Goal: Task Accomplishment & Management: Use online tool/utility

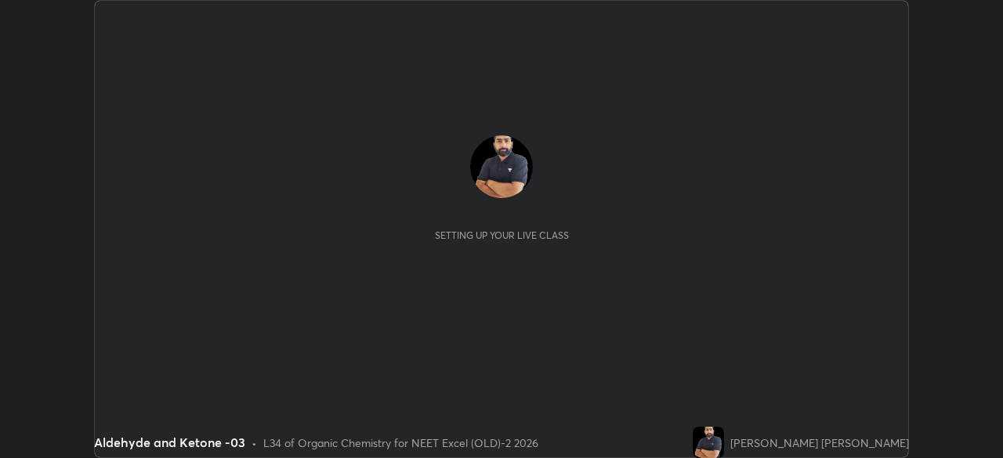
scroll to position [458, 1002]
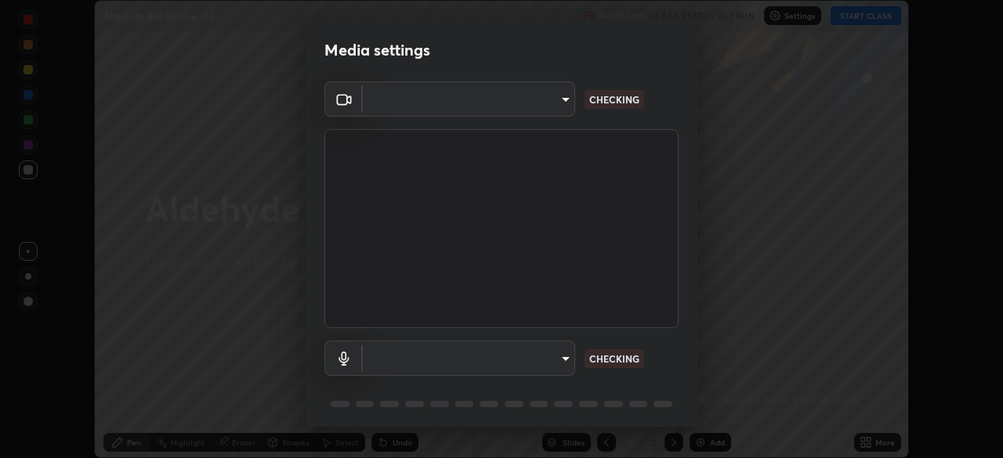
click at [548, 103] on body "Erase all Aldehyde and Ketone -03 Recording CLASS STARTS IN 1 MIN Settings STAR…" at bounding box center [501, 229] width 1003 height 458
type input "0e50365916b658242f783ed4648cb329f585d10cba28352488c27cd343db3185"
type input "default"
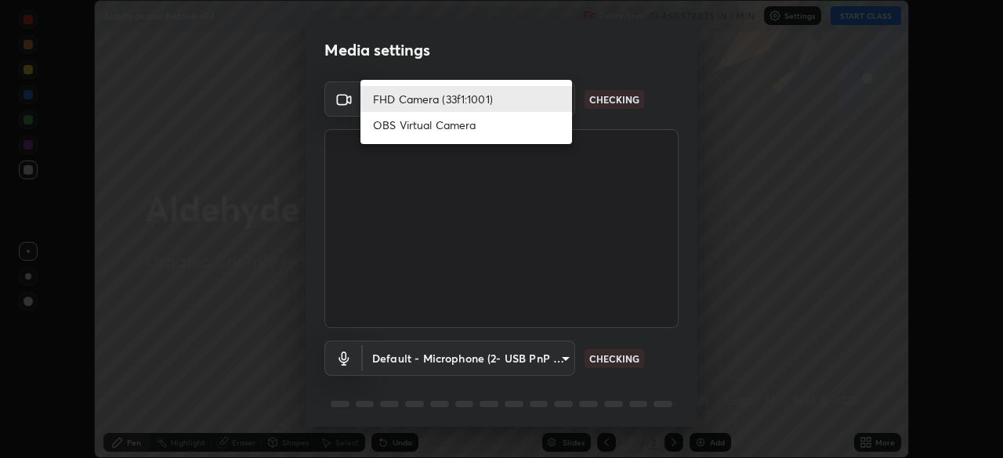
click at [545, 96] on li "FHD Camera (33f1:1001)" at bounding box center [466, 99] width 212 height 26
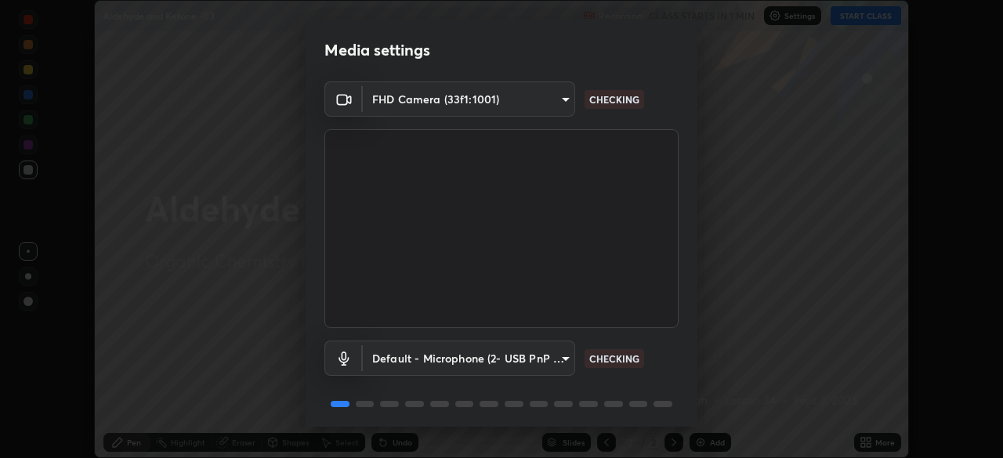
scroll to position [56, 0]
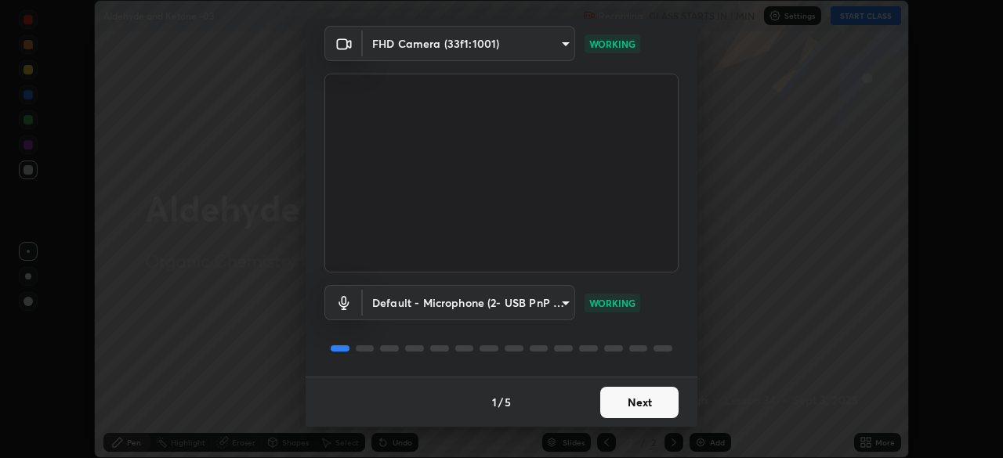
click at [629, 405] on button "Next" at bounding box center [639, 402] width 78 height 31
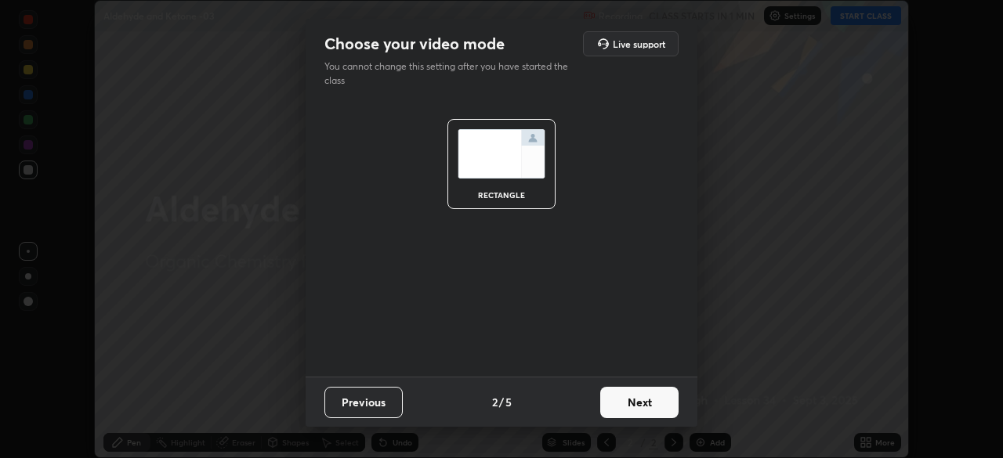
scroll to position [0, 0]
click at [641, 409] on button "Next" at bounding box center [639, 402] width 78 height 31
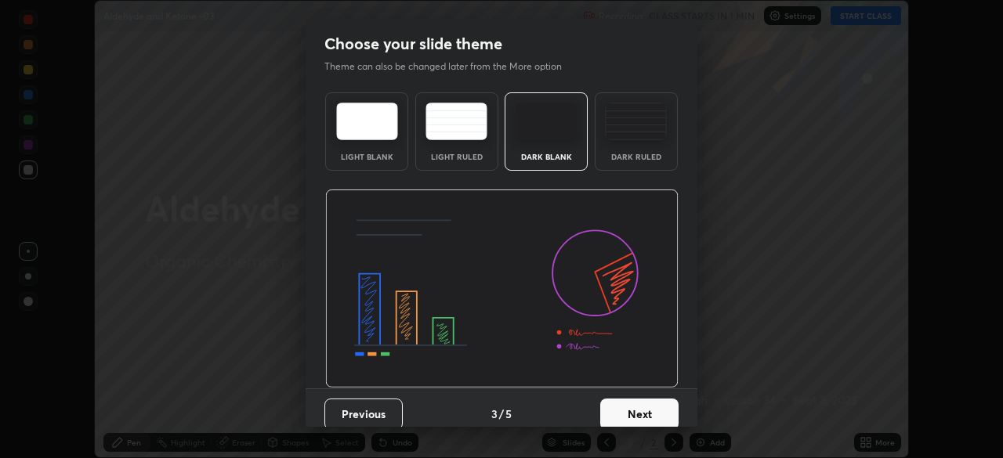
click at [654, 412] on button "Next" at bounding box center [639, 414] width 78 height 31
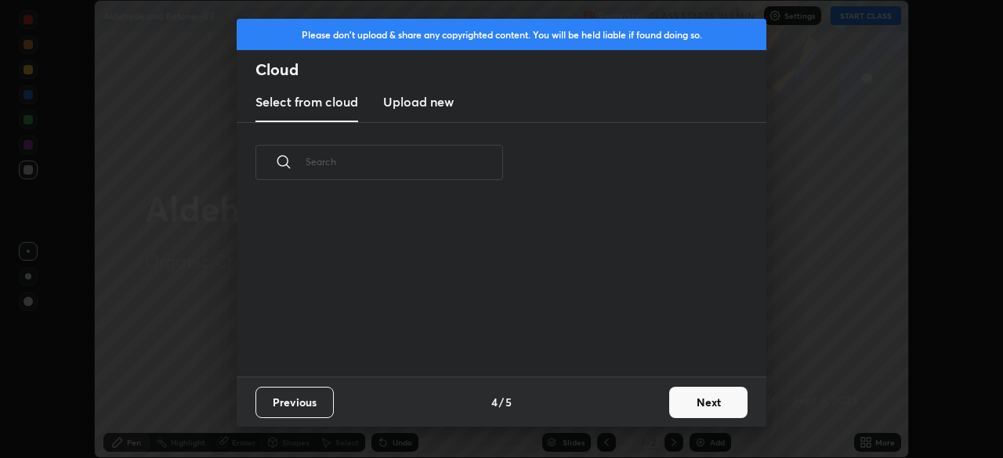
click at [672, 411] on button "Next" at bounding box center [708, 402] width 78 height 31
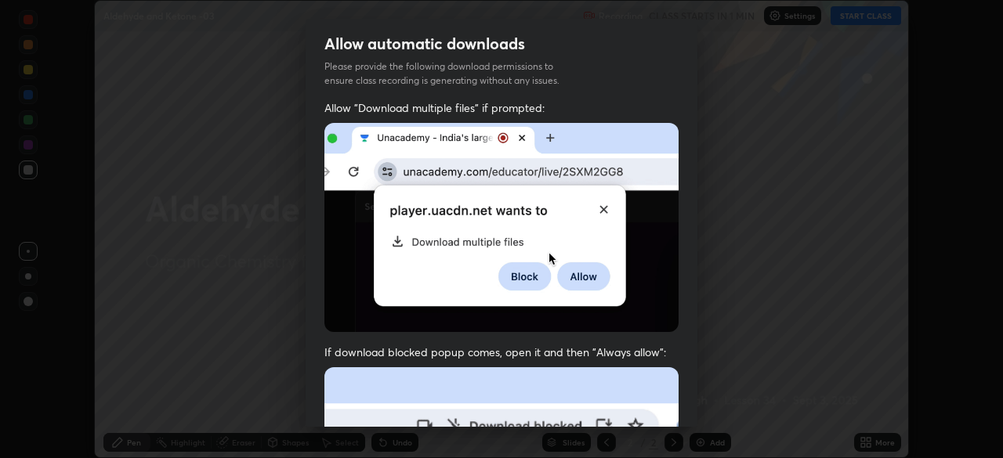
click at [531, 333] on div "Allow "Download multiple files" if prompted: If download blocked popup comes, o…" at bounding box center [502, 430] width 392 height 660
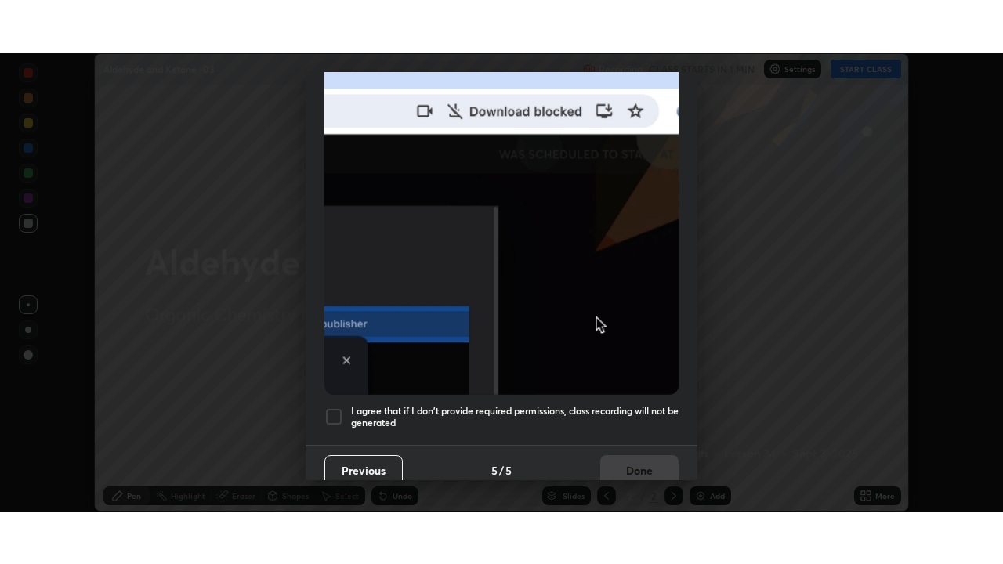
scroll to position [375, 0]
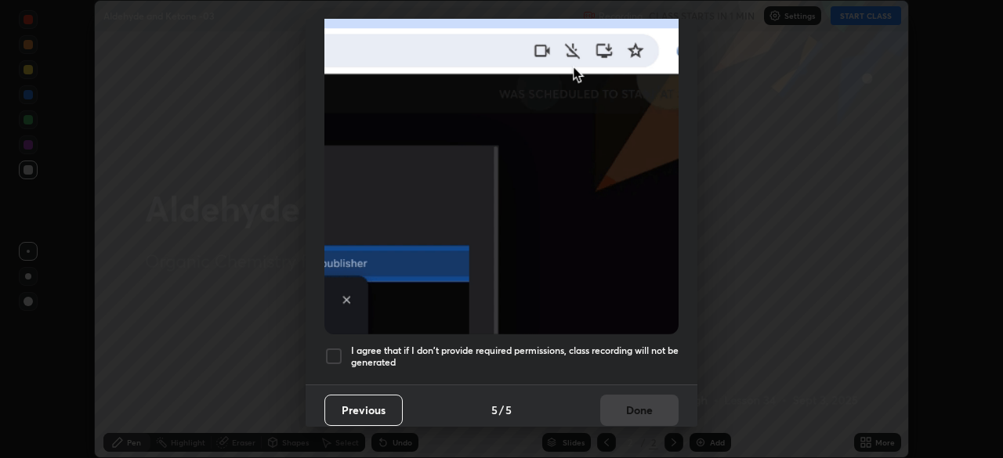
click at [337, 353] on div at bounding box center [333, 356] width 19 height 19
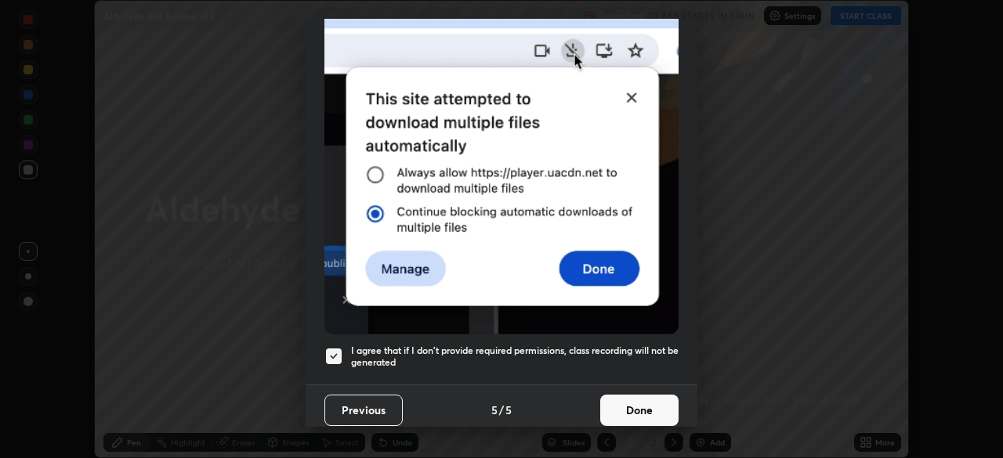
click at [607, 404] on button "Done" at bounding box center [639, 410] width 78 height 31
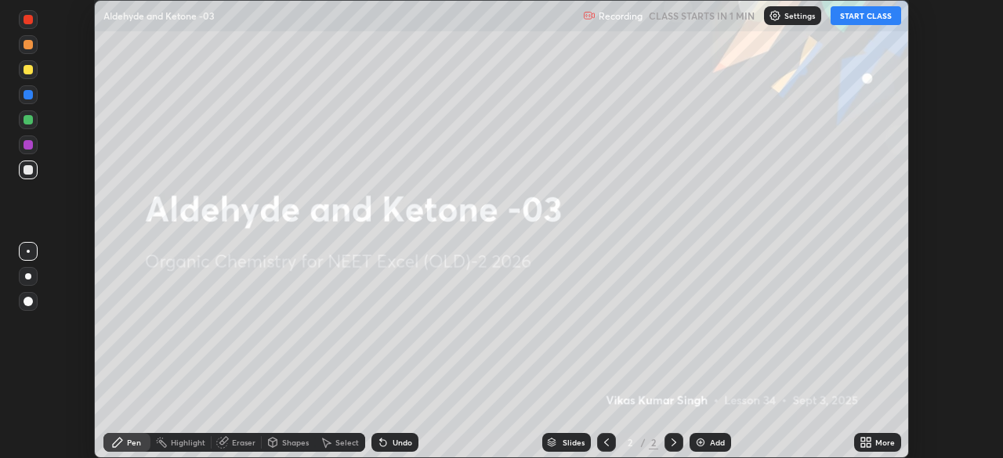
click at [861, 444] on icon at bounding box center [863, 446] width 4 height 4
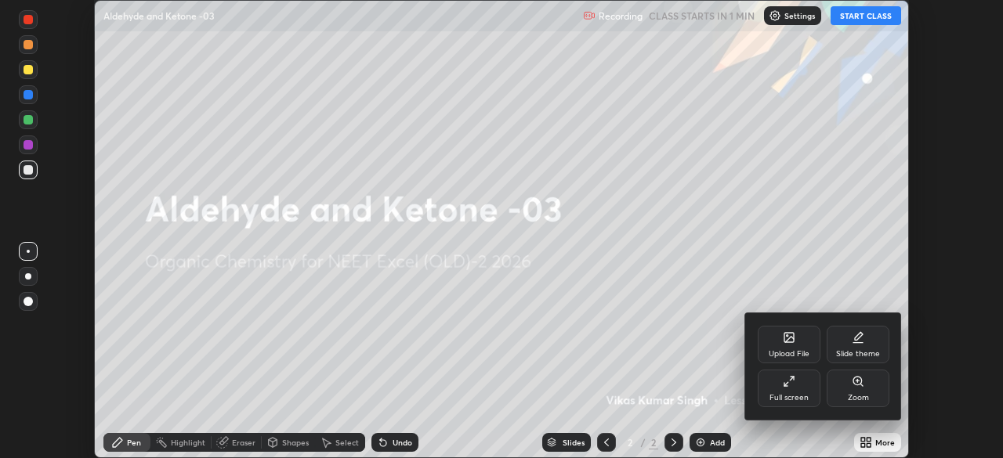
click at [775, 392] on div "Full screen" at bounding box center [789, 389] width 63 height 38
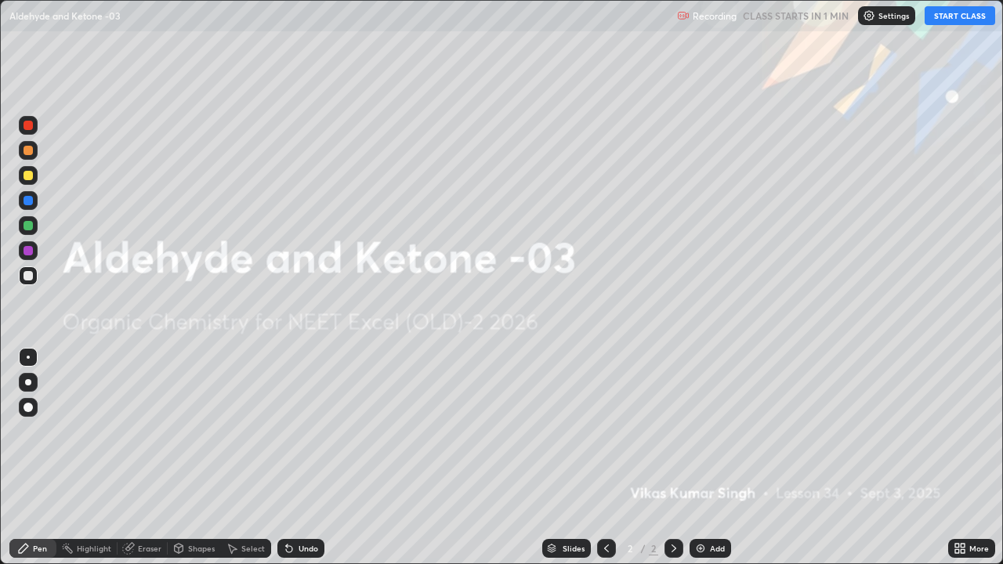
scroll to position [564, 1003]
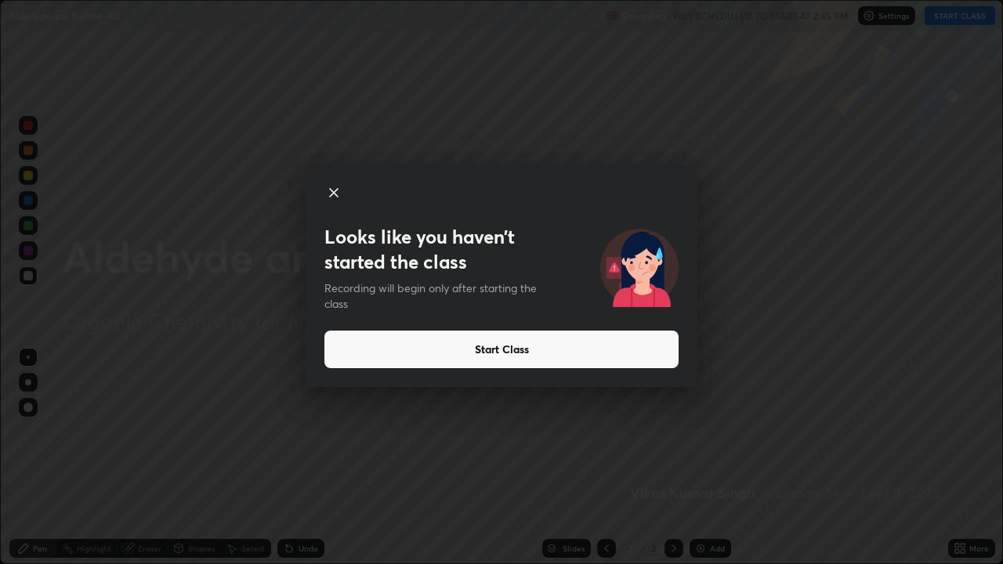
click at [600, 350] on button "Start Class" at bounding box center [501, 350] width 354 height 38
click at [596, 349] on button "Start Class" at bounding box center [501, 350] width 354 height 38
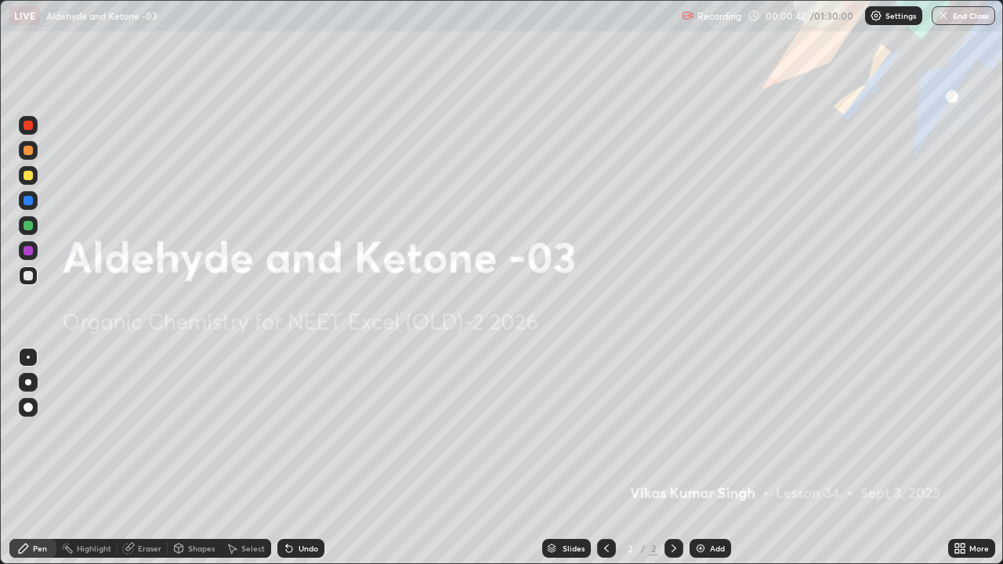
click at [718, 458] on div "Add" at bounding box center [717, 549] width 15 height 8
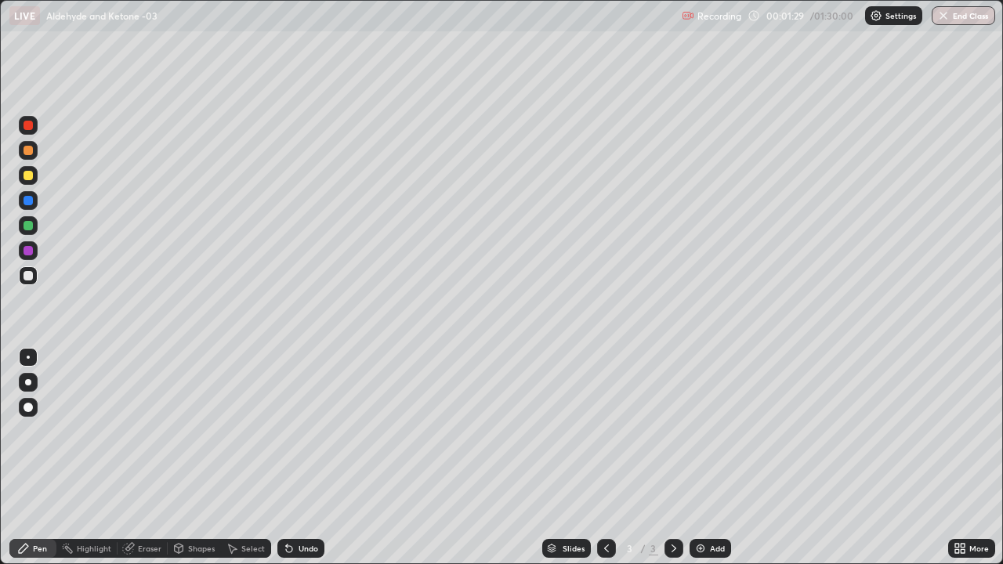
click at [35, 202] on div at bounding box center [28, 200] width 19 height 19
click at [35, 281] on div at bounding box center [28, 275] width 19 height 19
click at [302, 458] on div "Undo" at bounding box center [300, 548] width 47 height 19
click at [299, 458] on div "Undo" at bounding box center [300, 548] width 47 height 19
click at [311, 458] on div "Undo" at bounding box center [309, 549] width 20 height 8
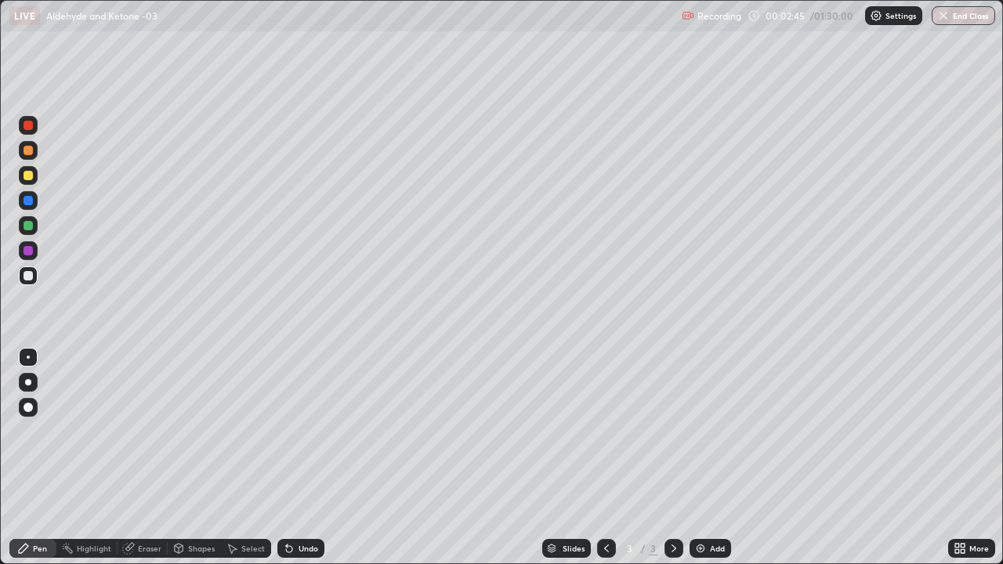
click at [28, 151] on div at bounding box center [28, 150] width 9 height 9
click at [28, 277] on div at bounding box center [28, 275] width 9 height 9
click at [37, 224] on div at bounding box center [28, 225] width 19 height 19
click at [34, 280] on div at bounding box center [28, 275] width 19 height 19
click at [34, 205] on div at bounding box center [28, 200] width 19 height 19
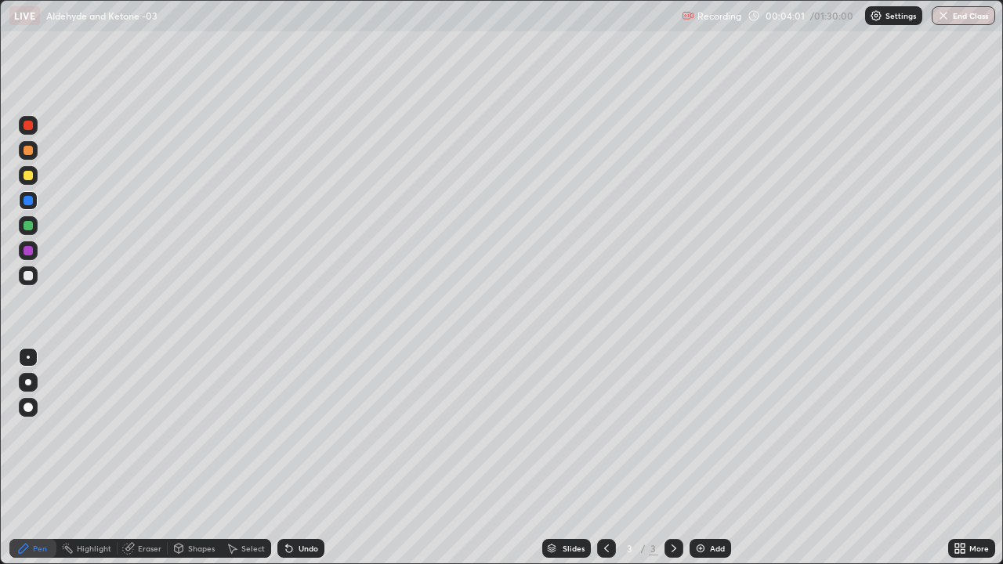
click at [31, 281] on div at bounding box center [28, 275] width 19 height 19
click at [706, 458] on div "Add" at bounding box center [711, 548] width 42 height 19
click at [29, 178] on div at bounding box center [28, 175] width 9 height 9
click at [34, 281] on div at bounding box center [28, 275] width 19 height 19
click at [308, 458] on div "Undo" at bounding box center [309, 549] width 20 height 8
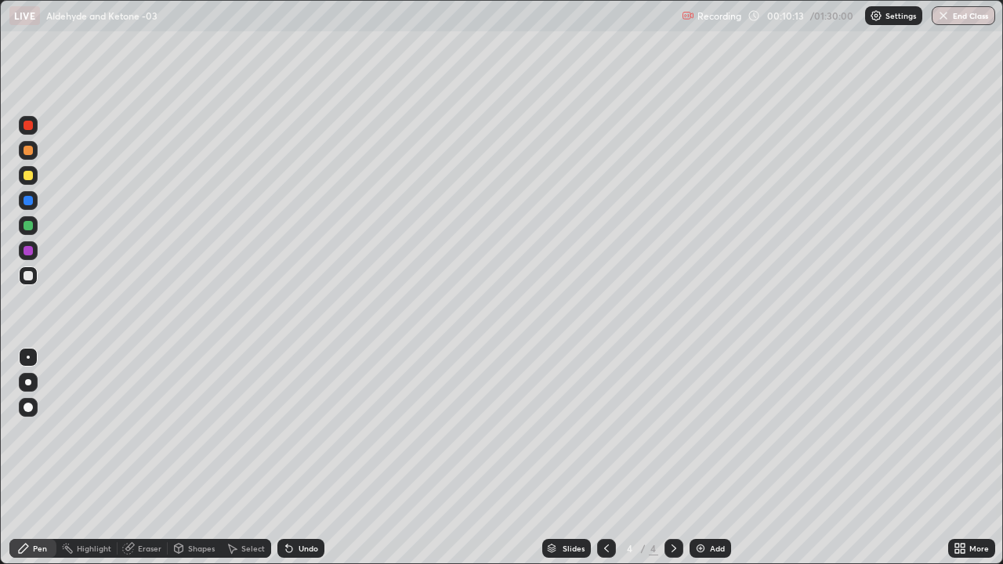
click at [306, 458] on div "Undo" at bounding box center [309, 549] width 20 height 8
click at [34, 223] on div at bounding box center [28, 225] width 19 height 19
click at [29, 282] on div at bounding box center [28, 275] width 19 height 19
click at [721, 458] on div "Add" at bounding box center [717, 549] width 15 height 8
click at [30, 179] on div at bounding box center [28, 175] width 9 height 9
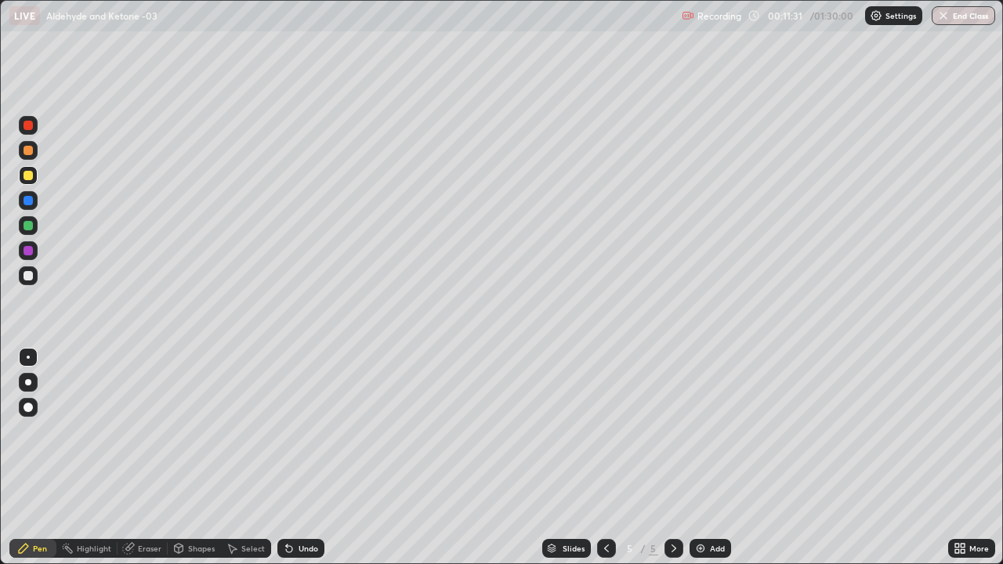
click at [35, 281] on div at bounding box center [28, 275] width 19 height 19
click at [309, 458] on div "Undo" at bounding box center [309, 549] width 20 height 8
click at [316, 458] on div "Undo" at bounding box center [300, 548] width 47 height 19
click at [30, 204] on div at bounding box center [28, 200] width 9 height 9
click at [299, 458] on div "Undo" at bounding box center [309, 549] width 20 height 8
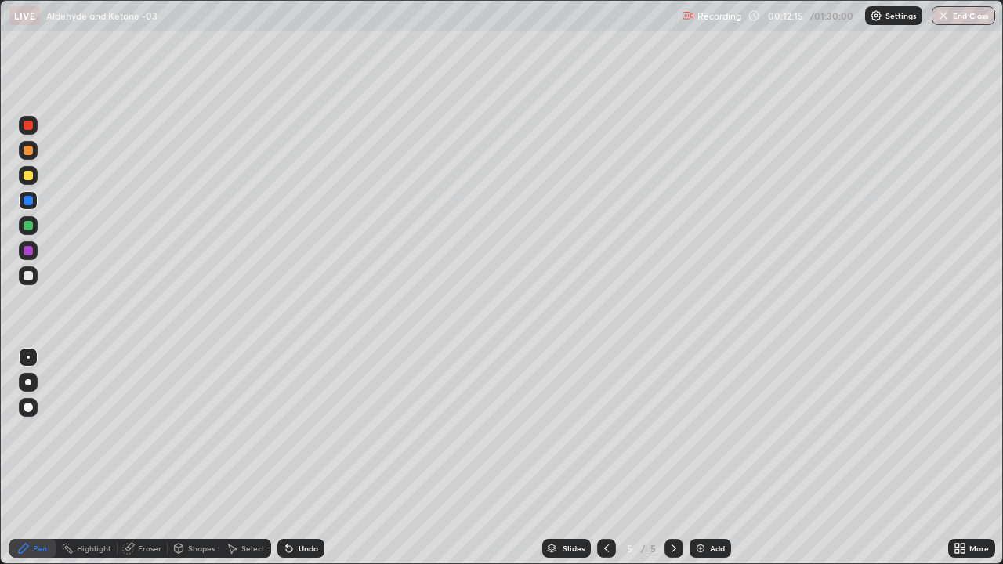
click at [304, 458] on div "Undo" at bounding box center [300, 548] width 47 height 19
click at [33, 282] on div at bounding box center [28, 275] width 19 height 19
click at [717, 458] on div "Add" at bounding box center [717, 549] width 15 height 8
click at [29, 201] on div at bounding box center [28, 200] width 9 height 9
click at [31, 280] on div at bounding box center [28, 275] width 19 height 19
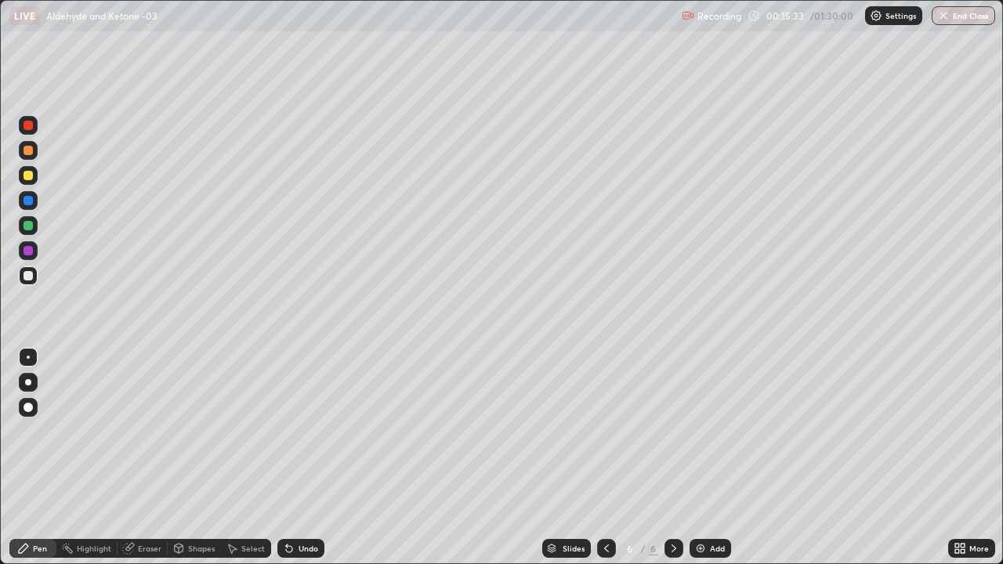
click at [302, 458] on div "Undo" at bounding box center [309, 549] width 20 height 8
click at [309, 458] on div "Undo" at bounding box center [300, 548] width 47 height 19
click at [305, 458] on div "Undo" at bounding box center [309, 549] width 20 height 8
click at [301, 458] on div "Undo" at bounding box center [309, 549] width 20 height 8
click at [28, 177] on div at bounding box center [28, 175] width 9 height 9
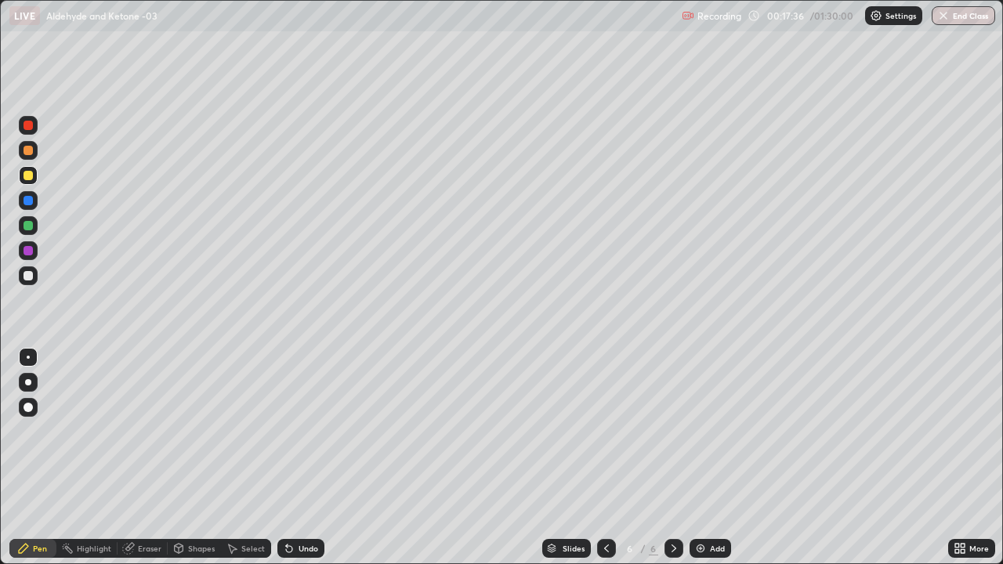
click at [34, 281] on div at bounding box center [28, 275] width 19 height 19
click at [37, 247] on div at bounding box center [28, 250] width 19 height 19
click at [34, 279] on div at bounding box center [28, 275] width 19 height 19
click at [713, 458] on div "Add" at bounding box center [717, 549] width 15 height 8
click at [313, 458] on div "Undo" at bounding box center [300, 548] width 47 height 19
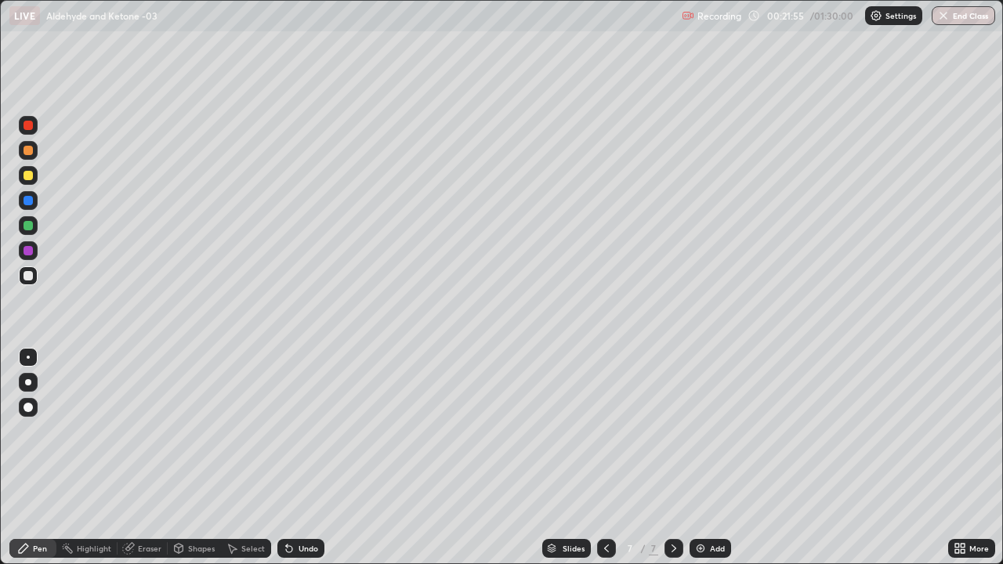
click at [302, 458] on div "Undo" at bounding box center [300, 548] width 47 height 19
click at [308, 458] on div "Undo" at bounding box center [300, 548] width 47 height 19
click at [303, 458] on div "Undo" at bounding box center [309, 549] width 20 height 8
click at [301, 458] on div "Undo" at bounding box center [309, 549] width 20 height 8
click at [605, 458] on icon at bounding box center [606, 548] width 13 height 13
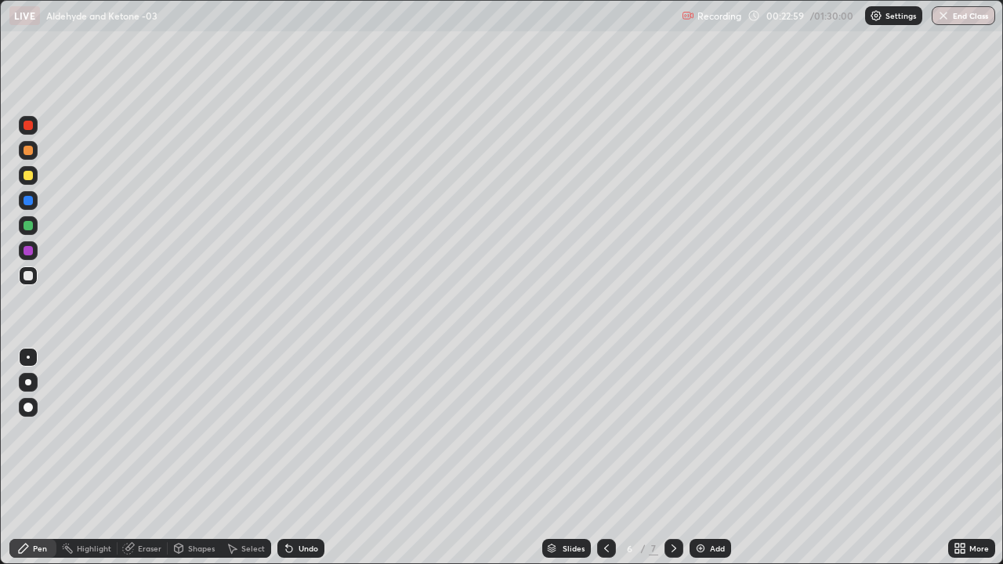
click at [606, 458] on icon at bounding box center [606, 549] width 5 height 8
click at [672, 458] on icon at bounding box center [674, 548] width 13 height 13
click at [674, 458] on icon at bounding box center [674, 548] width 13 height 13
click at [675, 458] on icon at bounding box center [674, 548] width 13 height 13
click at [713, 458] on div "Add" at bounding box center [711, 548] width 42 height 19
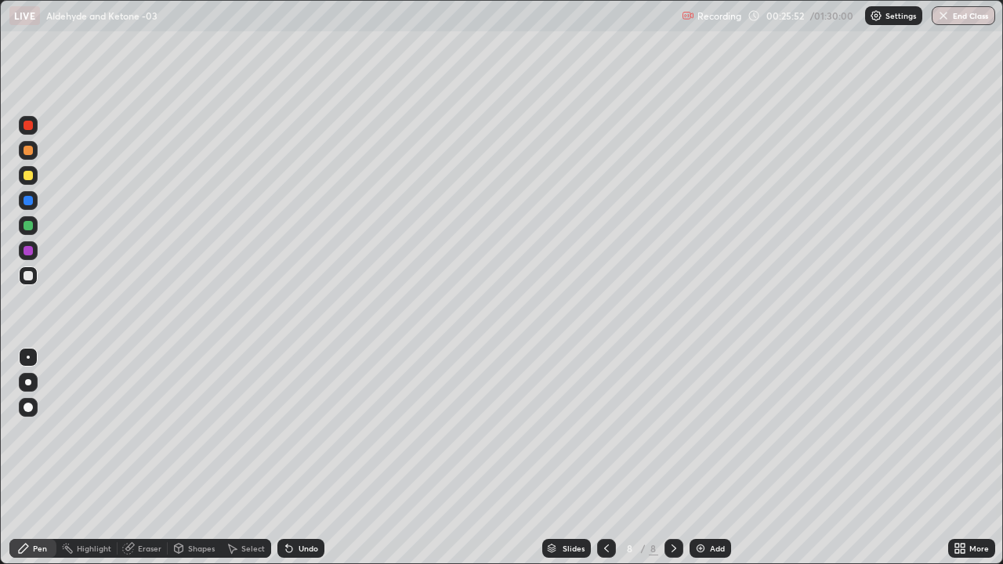
click at [36, 180] on div at bounding box center [28, 175] width 19 height 19
click at [304, 458] on div "Undo" at bounding box center [300, 548] width 47 height 19
click at [302, 458] on div "Undo" at bounding box center [309, 549] width 20 height 8
click at [32, 277] on div at bounding box center [28, 275] width 9 height 9
click at [32, 203] on div at bounding box center [28, 200] width 9 height 9
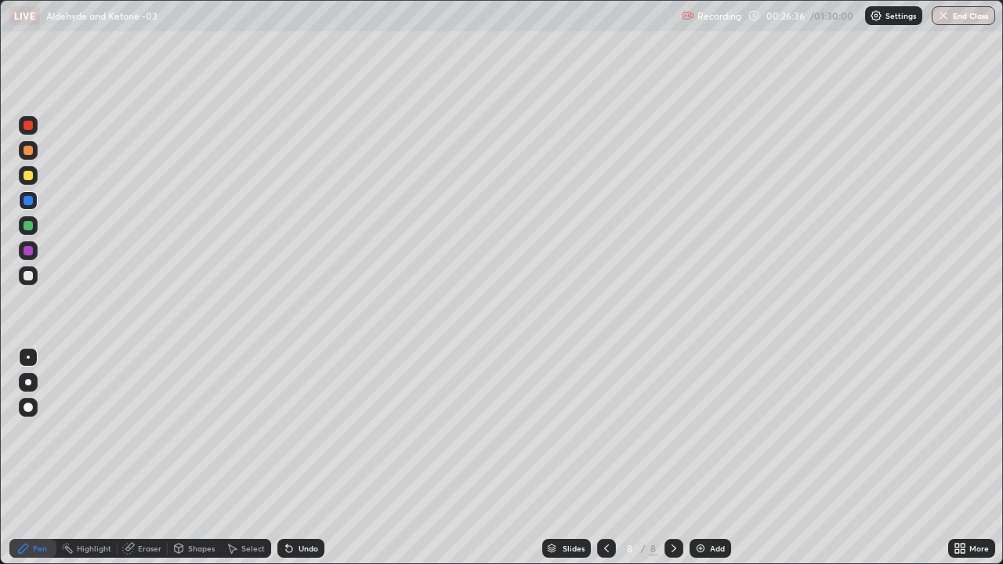
click at [33, 158] on div at bounding box center [28, 150] width 19 height 19
click at [31, 200] on div at bounding box center [28, 200] width 9 height 9
click at [34, 275] on div at bounding box center [28, 275] width 19 height 19
click at [31, 201] on div at bounding box center [28, 200] width 9 height 9
click at [35, 278] on div at bounding box center [28, 275] width 19 height 19
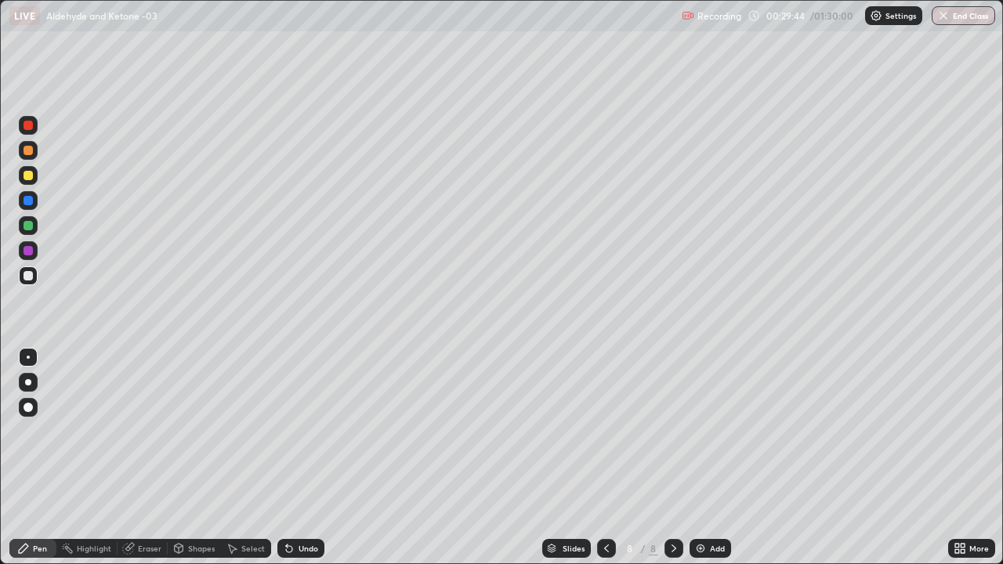
click at [32, 179] on div at bounding box center [28, 175] width 19 height 19
click at [723, 458] on div "Add" at bounding box center [711, 548] width 42 height 19
click at [34, 277] on div at bounding box center [28, 275] width 19 height 19
click at [34, 249] on div at bounding box center [28, 250] width 19 height 19
click at [32, 207] on div at bounding box center [28, 200] width 19 height 19
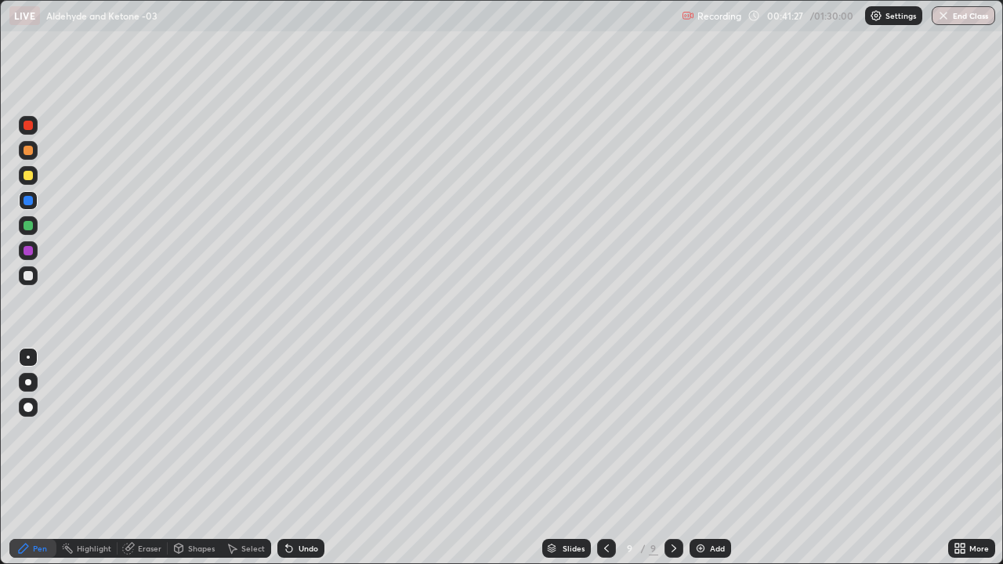
click at [712, 458] on div "Add" at bounding box center [717, 549] width 15 height 8
click at [36, 178] on div at bounding box center [28, 175] width 19 height 19
click at [29, 276] on div at bounding box center [28, 275] width 9 height 9
click at [29, 125] on div at bounding box center [28, 125] width 9 height 9
click at [31, 278] on div at bounding box center [28, 275] width 9 height 9
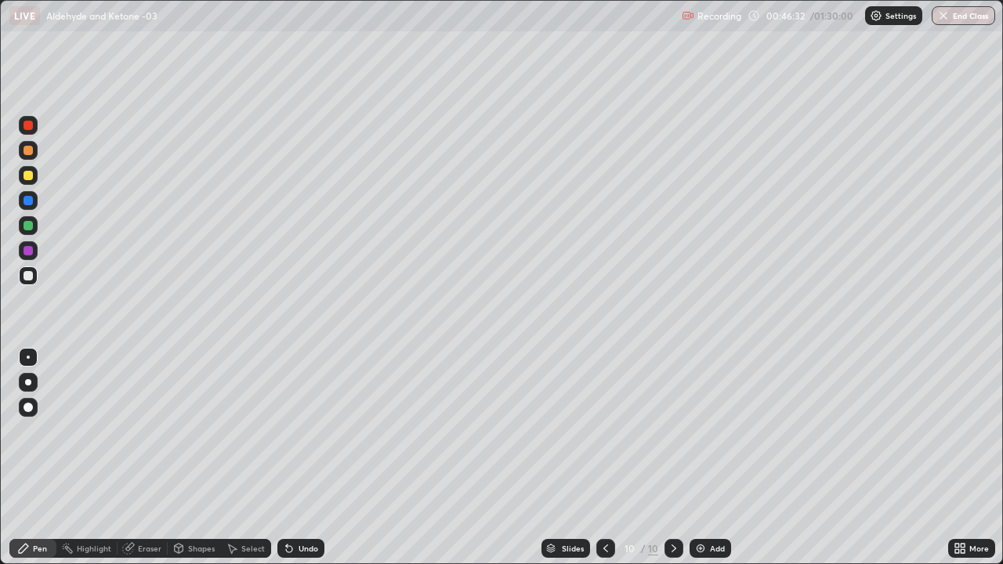
click at [36, 225] on div at bounding box center [28, 225] width 19 height 19
click at [26, 153] on div at bounding box center [28, 150] width 9 height 9
click at [36, 207] on div at bounding box center [28, 200] width 19 height 19
click at [29, 277] on div at bounding box center [28, 275] width 9 height 9
click at [34, 252] on div at bounding box center [28, 250] width 19 height 19
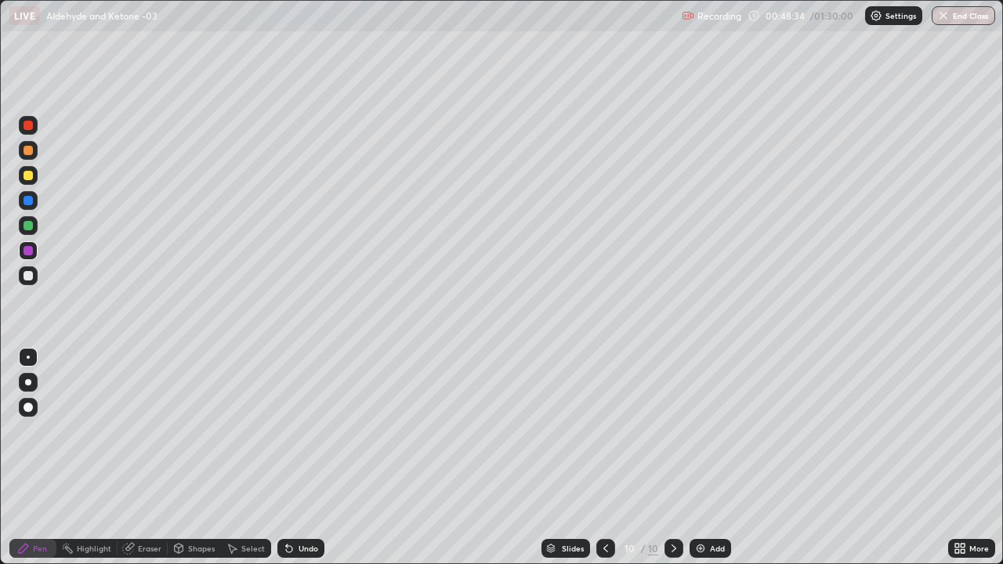
click at [27, 153] on div at bounding box center [28, 150] width 9 height 9
click at [304, 458] on div "Undo" at bounding box center [309, 549] width 20 height 8
click at [308, 458] on div "Undo" at bounding box center [300, 548] width 47 height 19
click at [303, 458] on div "Undo" at bounding box center [309, 549] width 20 height 8
click at [31, 280] on div at bounding box center [28, 275] width 19 height 19
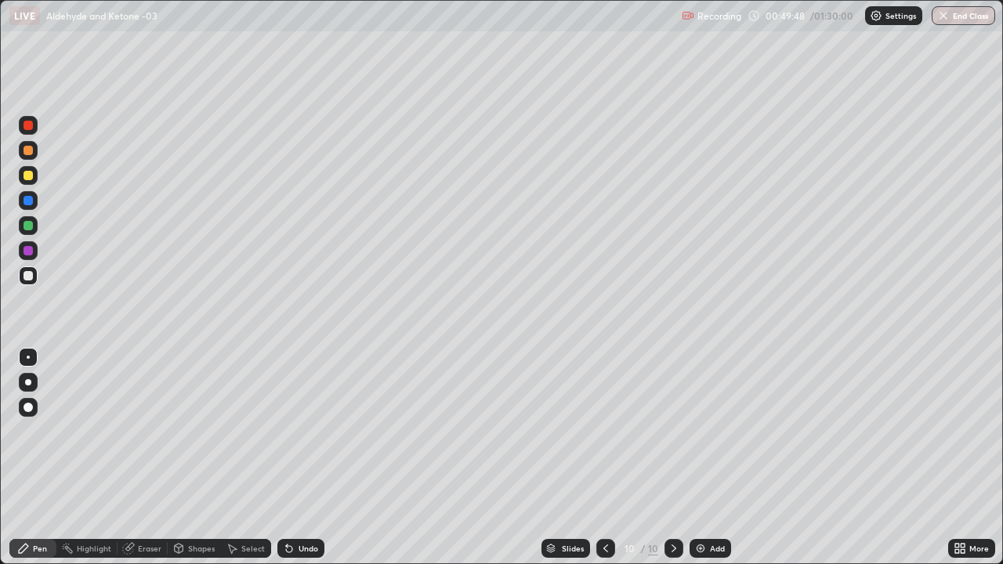
click at [29, 177] on div at bounding box center [28, 175] width 9 height 9
click at [32, 278] on div at bounding box center [28, 275] width 9 height 9
click at [28, 125] on div at bounding box center [28, 125] width 9 height 9
click at [28, 282] on div at bounding box center [28, 275] width 19 height 19
click at [28, 176] on div at bounding box center [28, 175] width 9 height 9
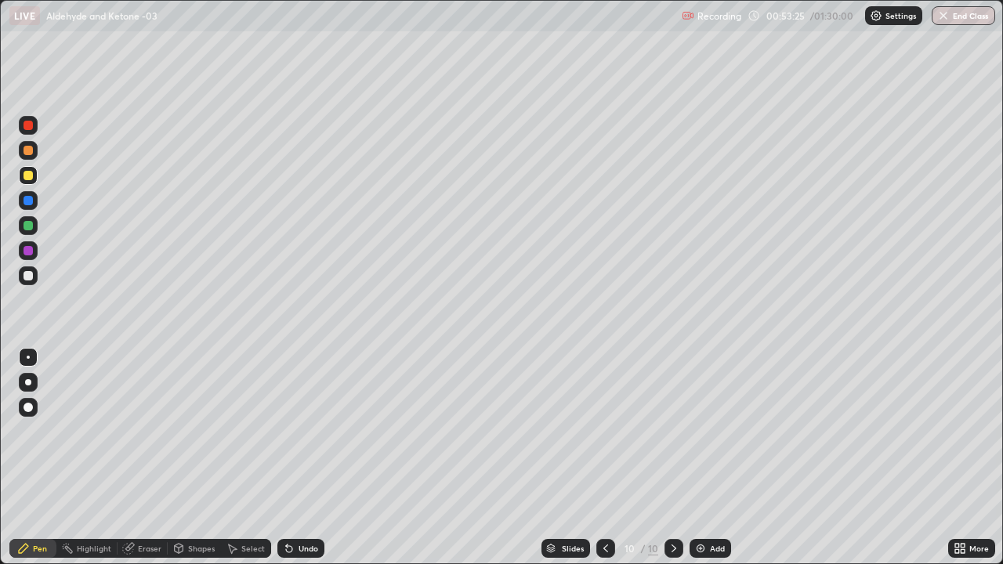
click at [30, 275] on div at bounding box center [28, 275] width 9 height 9
click at [34, 228] on div at bounding box center [28, 225] width 19 height 19
click at [28, 277] on div at bounding box center [28, 275] width 9 height 9
click at [715, 458] on div "Add" at bounding box center [717, 549] width 15 height 8
click at [34, 248] on div at bounding box center [28, 250] width 19 height 19
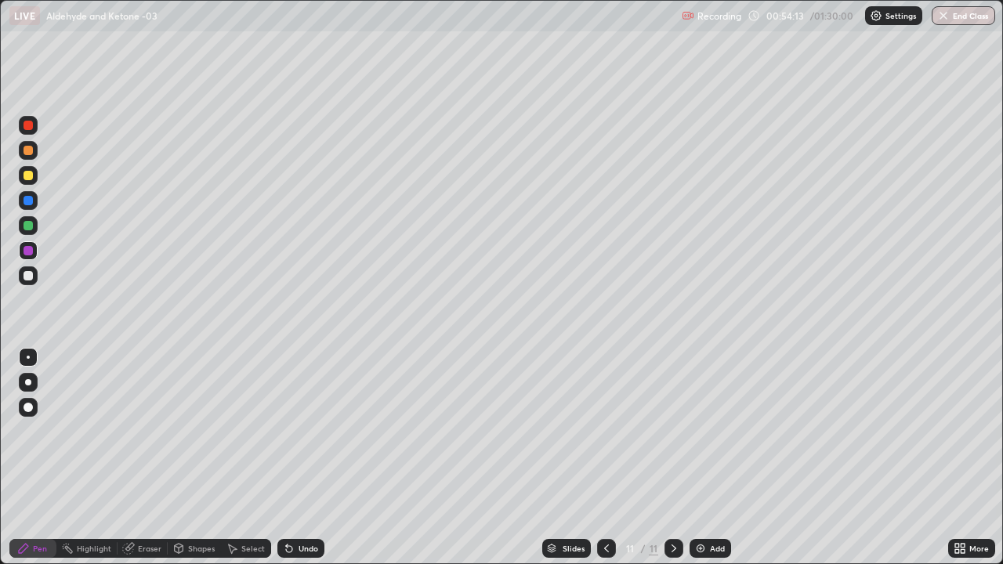
click at [35, 277] on div at bounding box center [28, 275] width 19 height 19
click at [145, 458] on div "Eraser" at bounding box center [150, 549] width 24 height 8
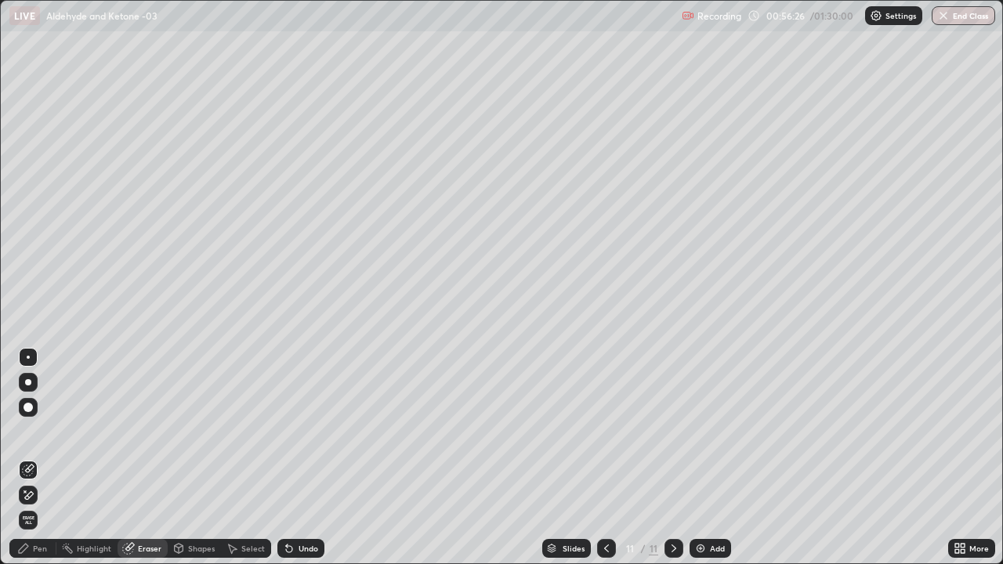
click at [41, 458] on div "Pen" at bounding box center [32, 548] width 47 height 19
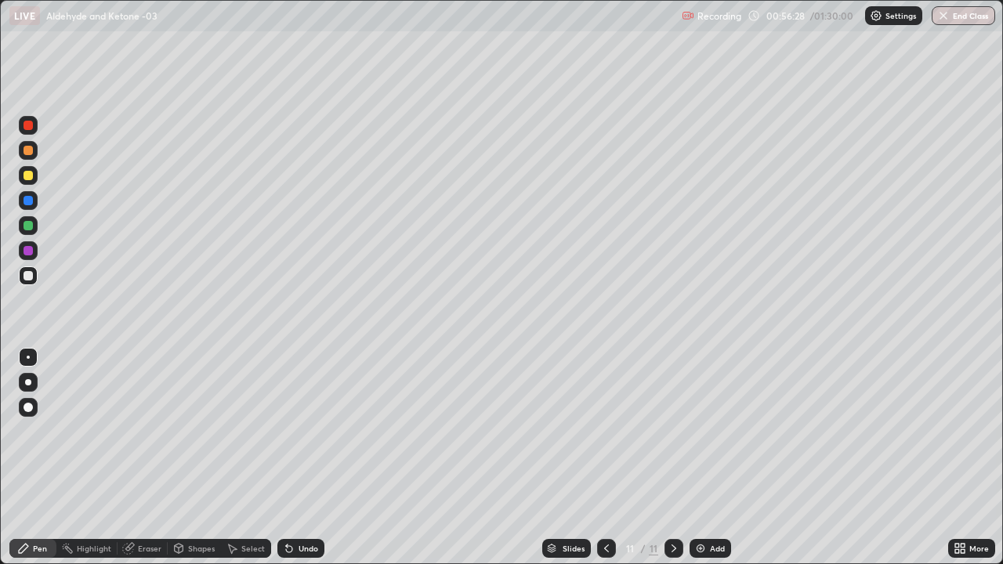
click at [32, 275] on div at bounding box center [28, 275] width 9 height 9
click at [36, 230] on div at bounding box center [28, 225] width 19 height 19
click at [29, 276] on div at bounding box center [28, 275] width 9 height 9
click at [36, 226] on div at bounding box center [28, 225] width 19 height 19
click at [34, 280] on div at bounding box center [28, 275] width 19 height 19
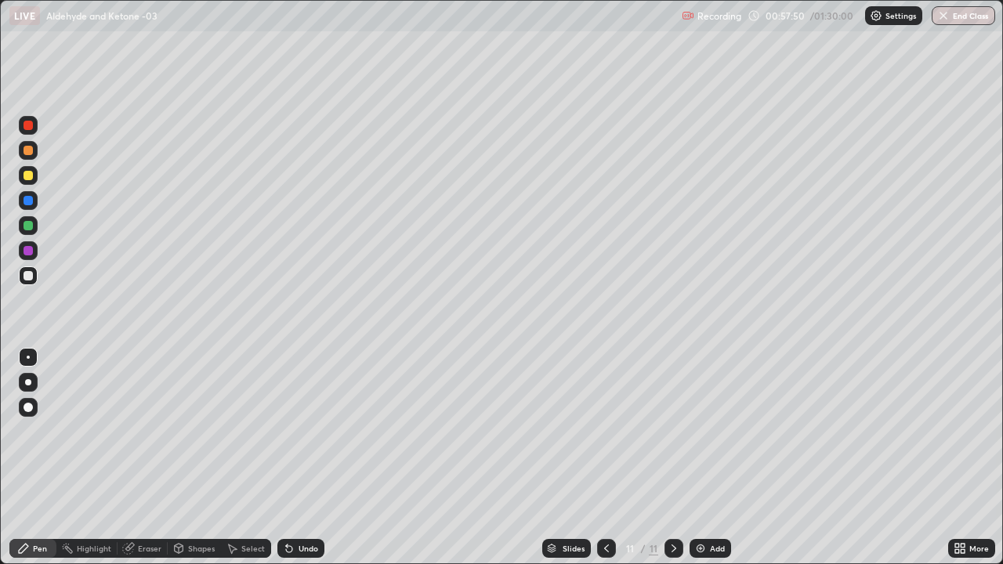
click at [28, 151] on div at bounding box center [28, 150] width 9 height 9
click at [603, 458] on div at bounding box center [606, 548] width 19 height 19
click at [672, 458] on icon at bounding box center [674, 548] width 13 height 13
click at [605, 458] on icon at bounding box center [606, 548] width 13 height 13
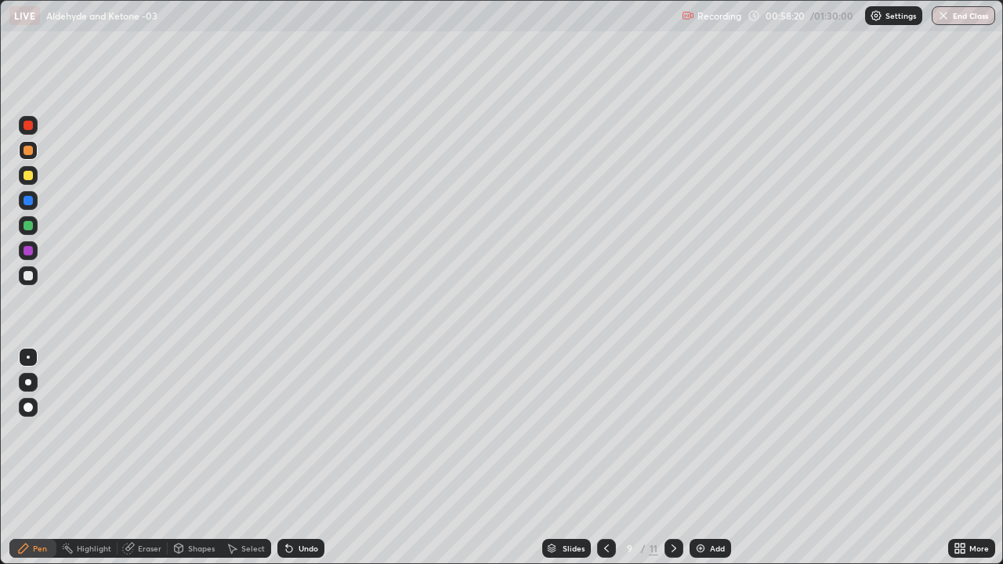
click at [677, 458] on icon at bounding box center [674, 548] width 13 height 13
click at [674, 458] on icon at bounding box center [674, 548] width 13 height 13
click at [603, 458] on icon at bounding box center [606, 548] width 13 height 13
click at [679, 458] on div at bounding box center [674, 548] width 19 height 19
click at [28, 277] on div at bounding box center [28, 275] width 9 height 9
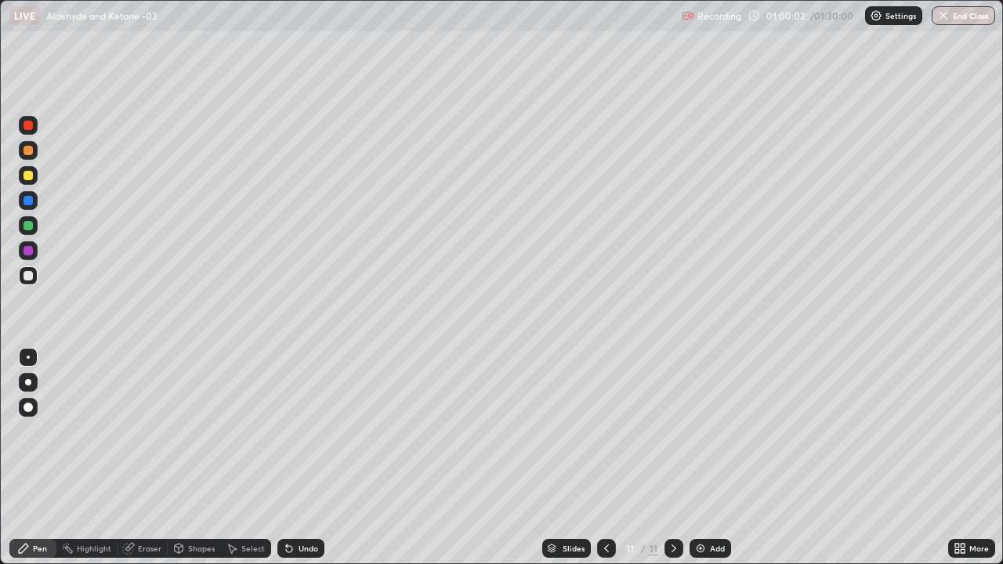
click at [302, 458] on div "Undo" at bounding box center [309, 549] width 20 height 8
click at [29, 226] on div at bounding box center [28, 225] width 9 height 9
click at [28, 277] on div at bounding box center [28, 275] width 9 height 9
click at [28, 176] on div at bounding box center [28, 175] width 9 height 9
click at [28, 126] on div at bounding box center [28, 125] width 9 height 9
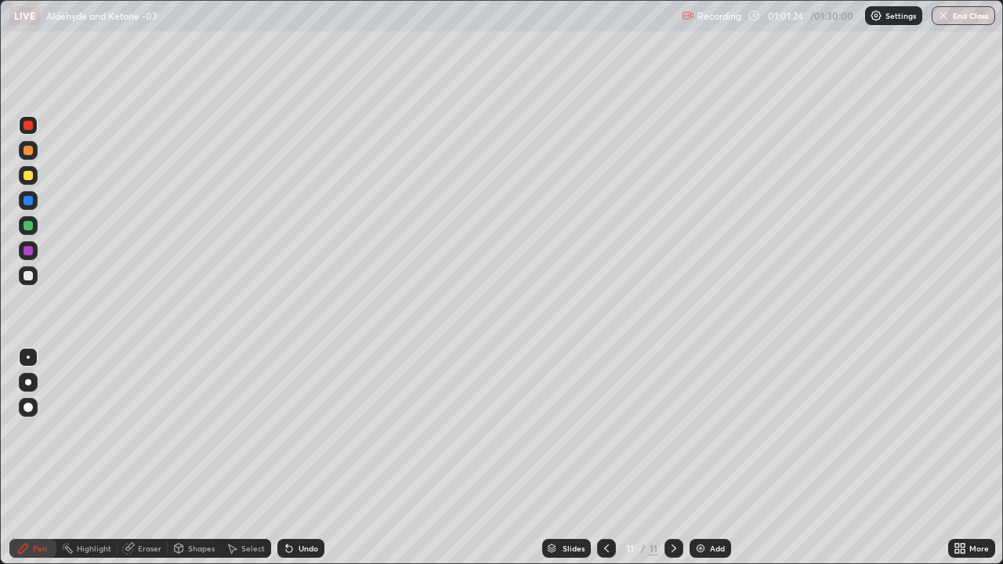
click at [32, 283] on div at bounding box center [28, 275] width 19 height 19
click at [605, 458] on icon at bounding box center [606, 548] width 13 height 13
click at [672, 458] on icon at bounding box center [674, 548] width 13 height 13
click at [605, 458] on icon at bounding box center [606, 548] width 13 height 13
click at [675, 458] on icon at bounding box center [674, 548] width 13 height 13
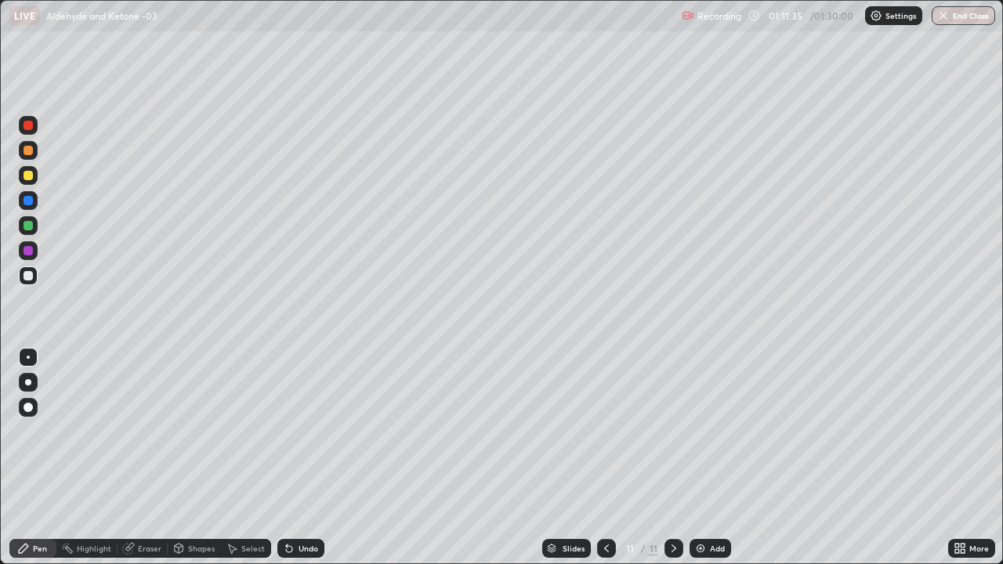
click at [726, 458] on div "Add" at bounding box center [711, 548] width 42 height 19
click at [28, 151] on div at bounding box center [28, 150] width 9 height 9
click at [34, 281] on div at bounding box center [28, 275] width 19 height 19
click at [307, 458] on div "Undo" at bounding box center [309, 549] width 20 height 8
click at [310, 458] on div "Undo" at bounding box center [309, 549] width 20 height 8
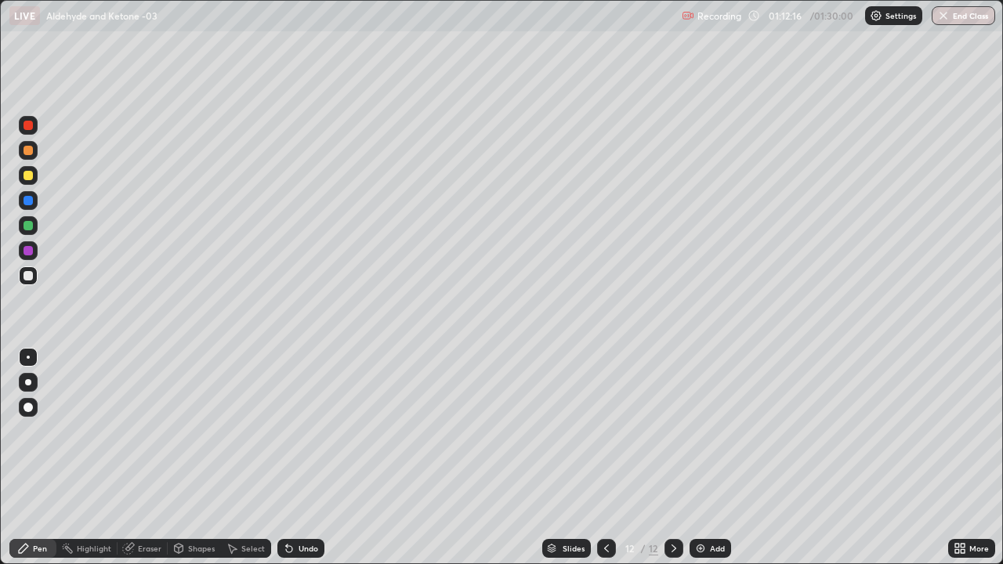
click at [303, 458] on div "Undo" at bounding box center [300, 548] width 47 height 19
click at [301, 458] on div "Undo" at bounding box center [309, 549] width 20 height 8
click at [305, 458] on div "Undo" at bounding box center [309, 549] width 20 height 8
click at [305, 458] on div "Undo" at bounding box center [300, 548] width 47 height 19
click at [306, 458] on div "Undo" at bounding box center [309, 549] width 20 height 8
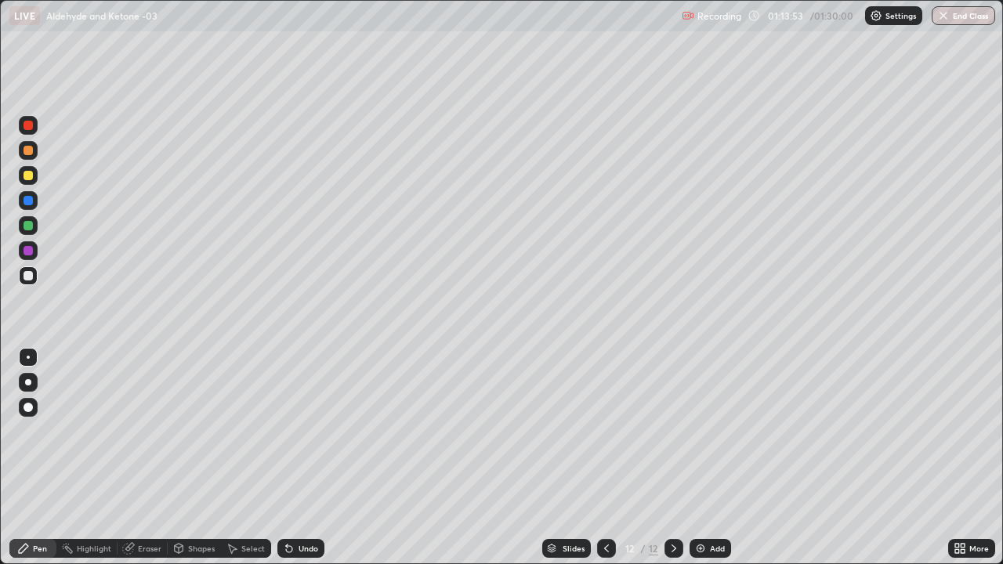
click at [310, 458] on div "Undo" at bounding box center [309, 549] width 20 height 8
click at [311, 458] on div "Undo" at bounding box center [300, 548] width 47 height 19
click at [714, 458] on div "Add" at bounding box center [717, 549] width 15 height 8
click at [28, 151] on div at bounding box center [28, 150] width 9 height 9
click at [31, 280] on div at bounding box center [28, 275] width 19 height 19
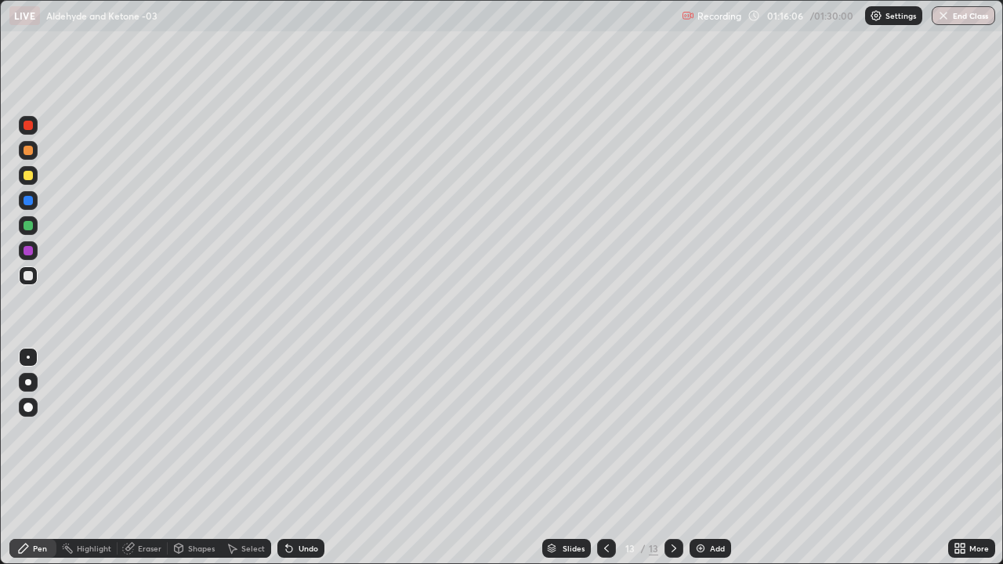
click at [32, 203] on div at bounding box center [28, 200] width 9 height 9
click at [27, 276] on div at bounding box center [28, 275] width 9 height 9
click at [310, 458] on div "Undo" at bounding box center [309, 549] width 20 height 8
click at [313, 458] on div "Undo" at bounding box center [309, 549] width 20 height 8
click at [30, 132] on div at bounding box center [28, 125] width 19 height 19
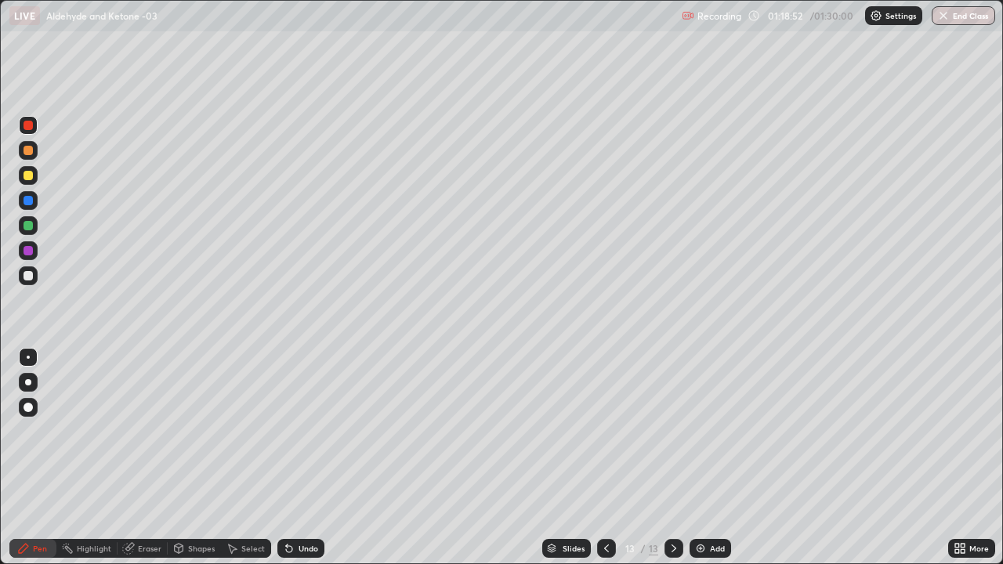
click at [725, 458] on div "Add" at bounding box center [711, 548] width 42 height 19
click at [29, 277] on div at bounding box center [28, 275] width 9 height 9
click at [308, 458] on div "Undo" at bounding box center [300, 548] width 47 height 19
click at [308, 458] on div "Undo" at bounding box center [309, 549] width 20 height 8
click at [307, 458] on div "Undo" at bounding box center [309, 549] width 20 height 8
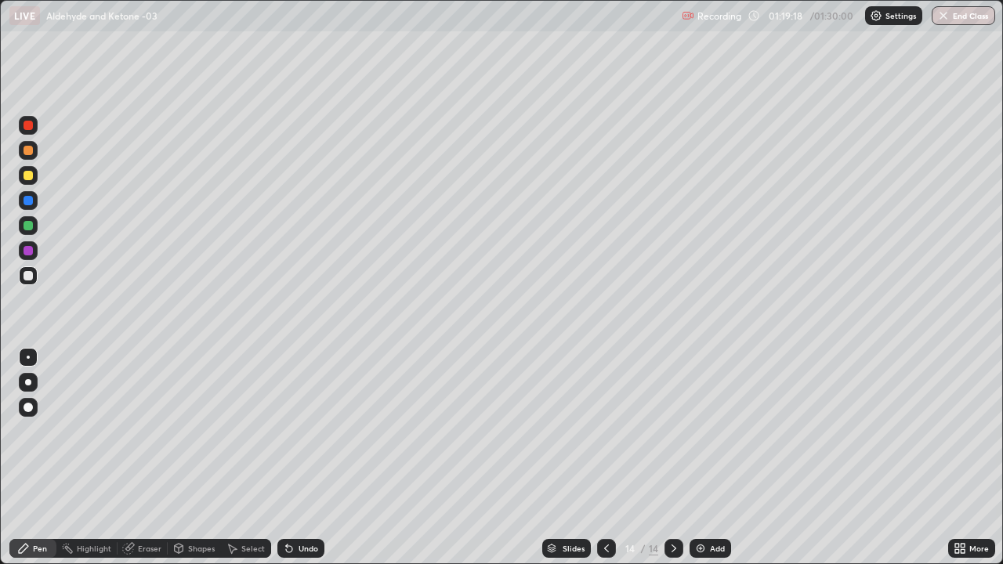
click at [310, 458] on div "Undo" at bounding box center [309, 549] width 20 height 8
click at [307, 458] on div "Undo" at bounding box center [309, 549] width 20 height 8
click at [306, 458] on div "Undo" at bounding box center [309, 549] width 20 height 8
click at [31, 205] on div at bounding box center [28, 200] width 9 height 9
click at [29, 126] on div at bounding box center [28, 125] width 9 height 9
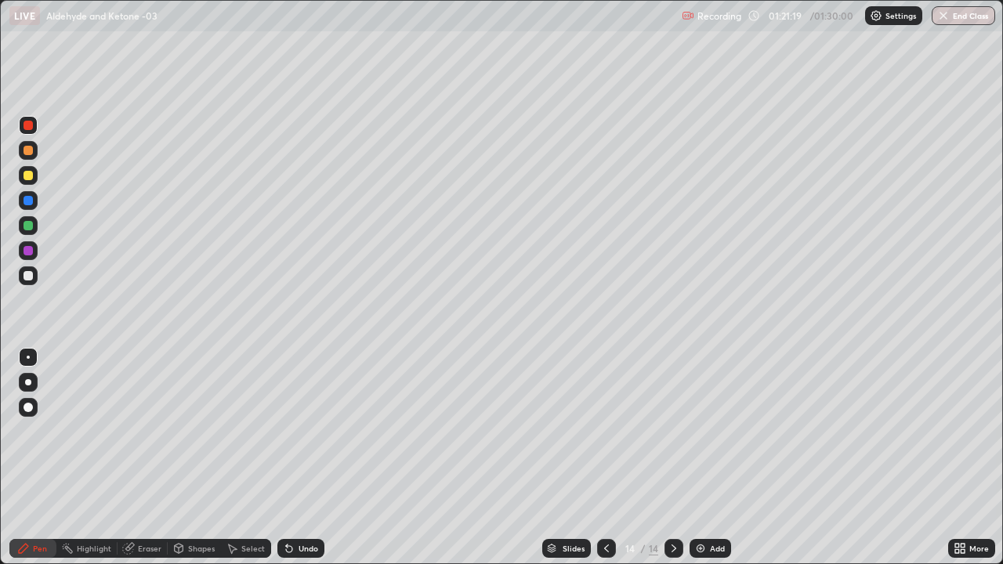
click at [968, 24] on button "End Class" at bounding box center [963, 15] width 63 height 19
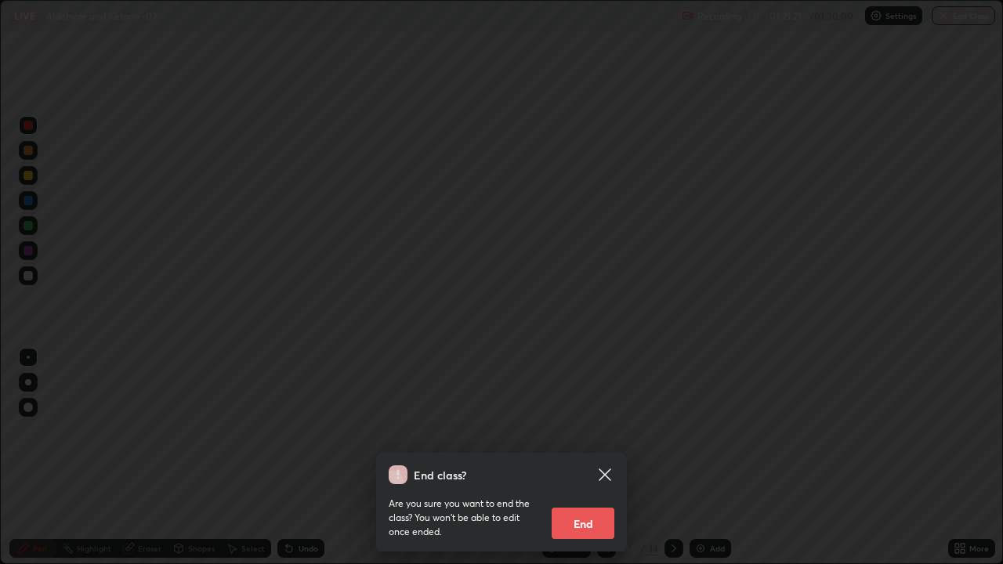
click at [589, 458] on button "End" at bounding box center [583, 523] width 63 height 31
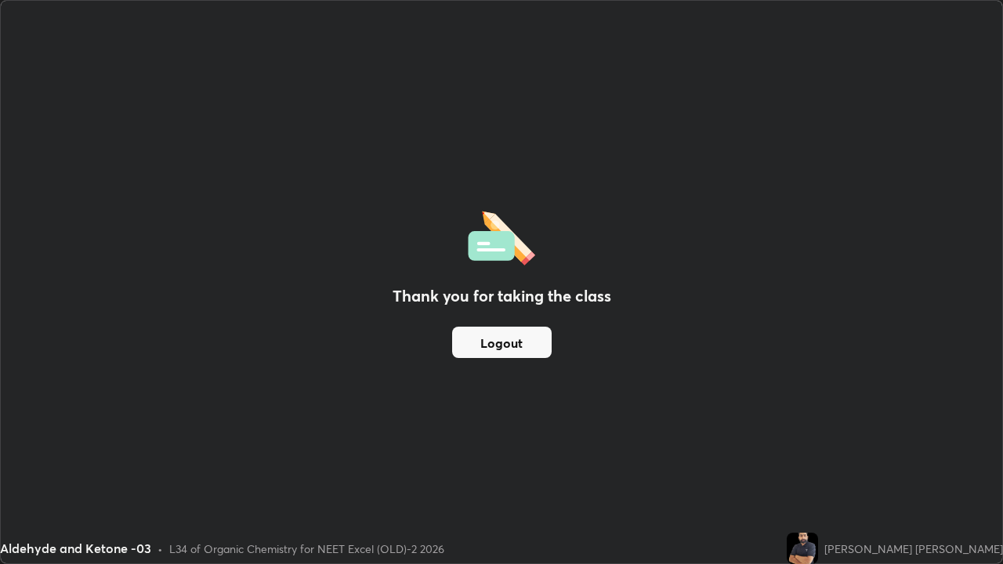
click at [480, 354] on button "Logout" at bounding box center [502, 342] width 100 height 31
